Goal: Navigation & Orientation: Find specific page/section

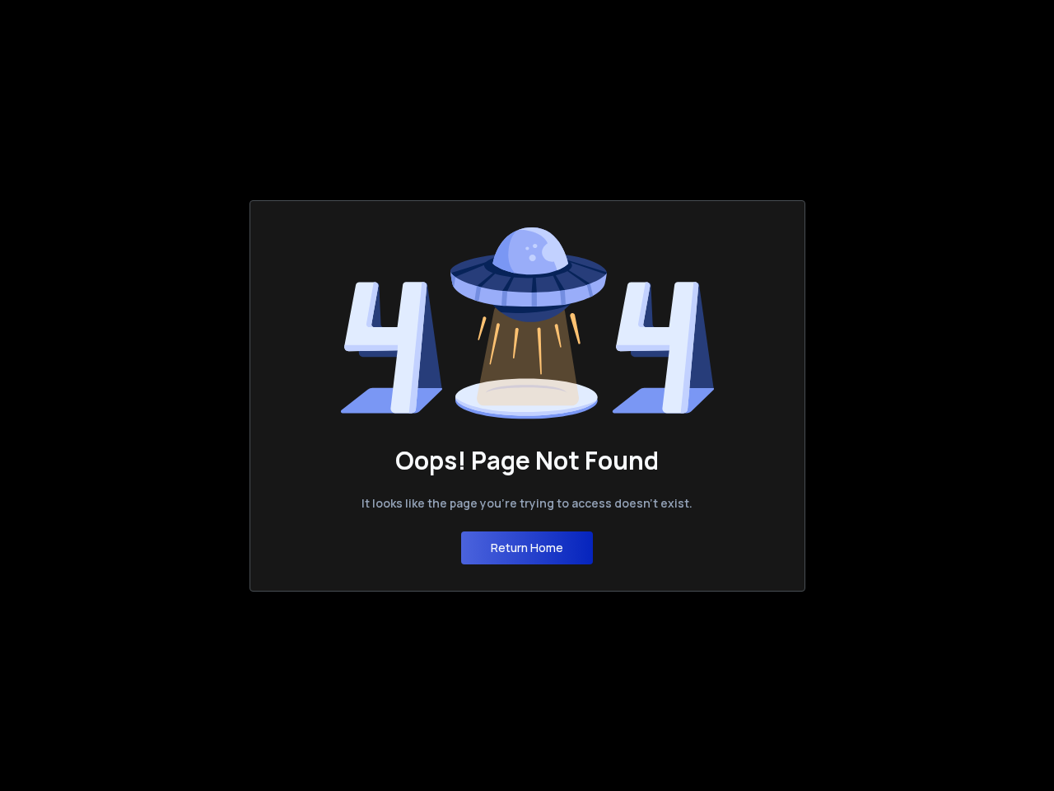
click at [527, 548] on button "Return Home" at bounding box center [527, 547] width 132 height 33
